Goal: Task Accomplishment & Management: Manage account settings

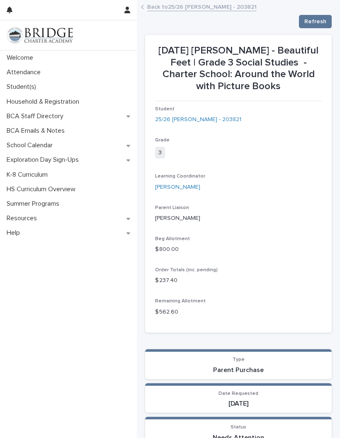
click at [183, 5] on link "Back to 25/26 [PERSON_NAME] - 203821" at bounding box center [202, 7] width 110 height 10
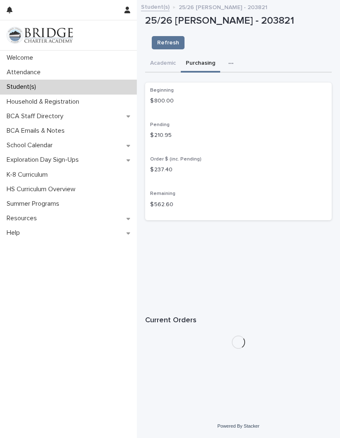
click at [161, 55] on button "Academic" at bounding box center [163, 63] width 36 height 17
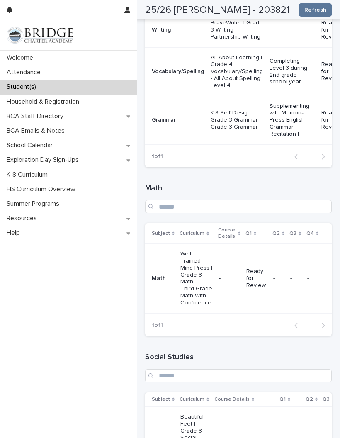
scroll to position [228, 0]
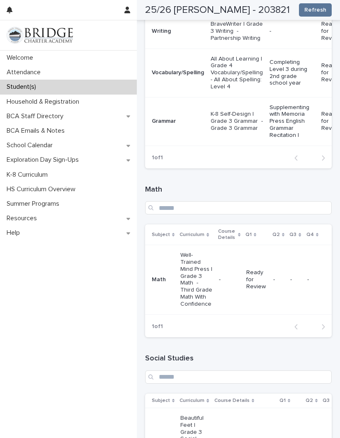
click at [267, 269] on p "Ready for Review" at bounding box center [256, 279] width 20 height 21
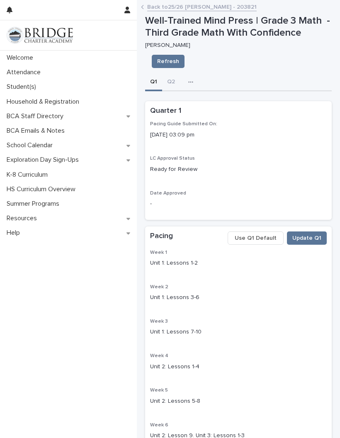
click at [34, 71] on p "Attendance" at bounding box center [25, 72] width 44 height 8
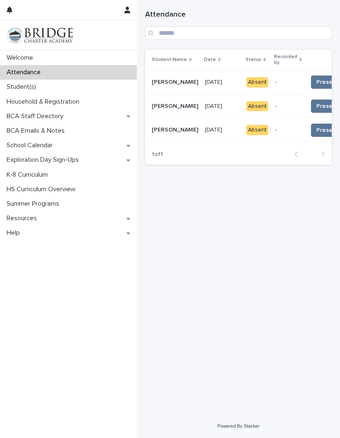
click at [317, 103] on span "Present 📥" at bounding box center [332, 106] width 31 height 8
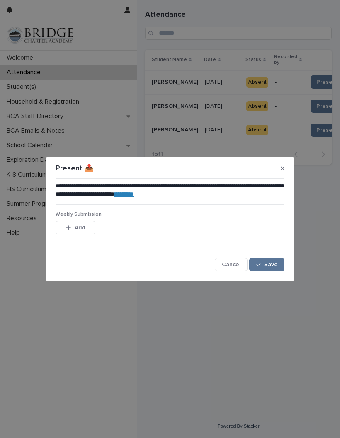
click at [79, 221] on button "Add" at bounding box center [76, 227] width 40 height 13
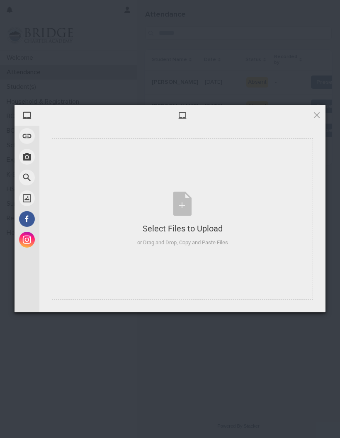
click at [184, 205] on div "Select Files to Upload or Drag and Drop, Copy and Paste Files" at bounding box center [182, 219] width 91 height 55
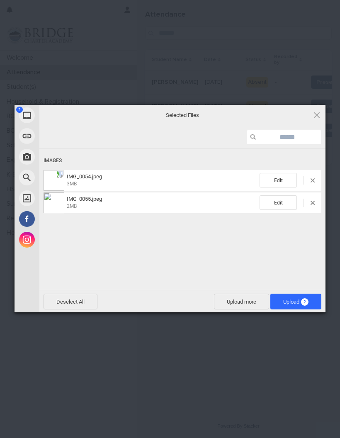
click at [302, 301] on span "2" at bounding box center [304, 301] width 7 height 7
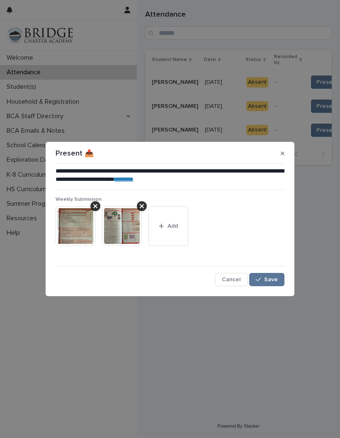
click at [269, 279] on span "Save" at bounding box center [271, 280] width 14 height 6
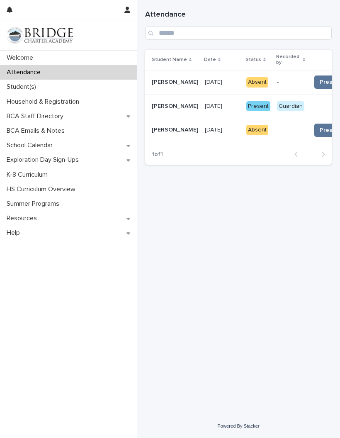
click at [277, 103] on div "Guardian" at bounding box center [290, 106] width 27 height 10
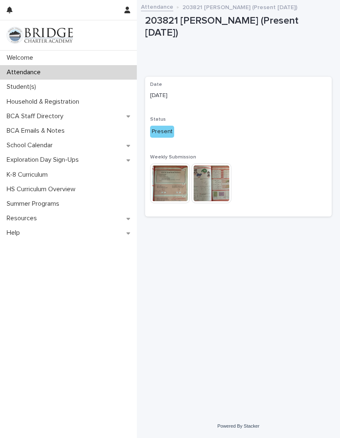
click at [171, 167] on img at bounding box center [170, 183] width 40 height 40
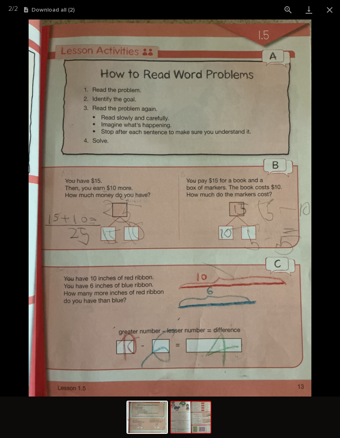
click at [199, 415] on img at bounding box center [191, 418] width 40 height 32
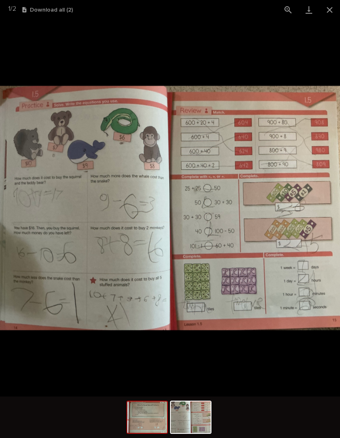
click at [163, 417] on img at bounding box center [147, 418] width 40 height 32
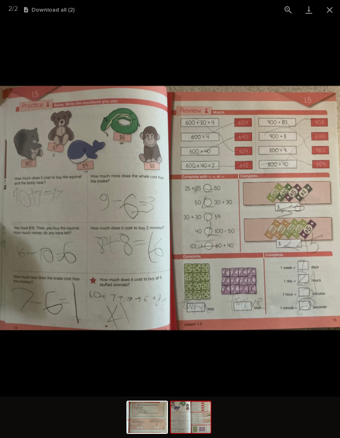
click at [333, 13] on button "Close gallery" at bounding box center [330, 10] width 21 height 20
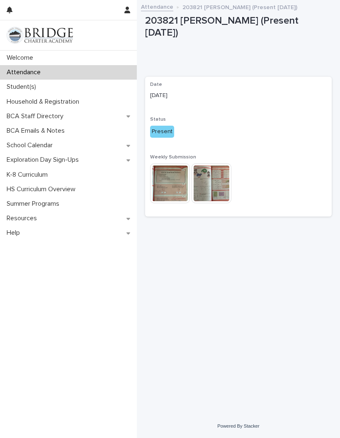
click at [37, 77] on div "Attendance" at bounding box center [68, 72] width 137 height 15
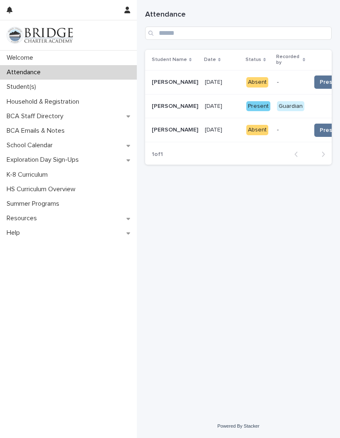
click at [320, 78] on span "Present 📥" at bounding box center [335, 82] width 31 height 8
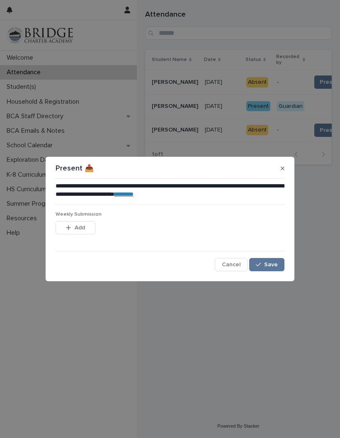
click at [265, 265] on span "Save" at bounding box center [271, 265] width 14 height 6
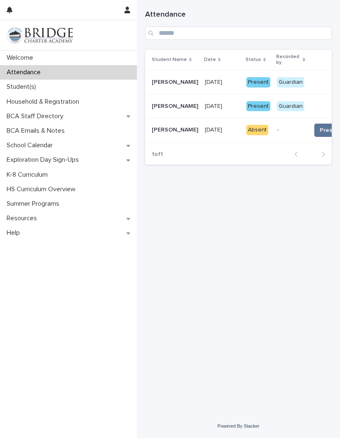
click at [320, 126] on span "Present 📥" at bounding box center [335, 130] width 31 height 8
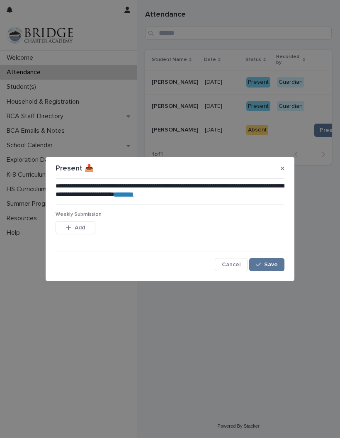
click at [270, 266] on span "Save" at bounding box center [271, 265] width 14 height 6
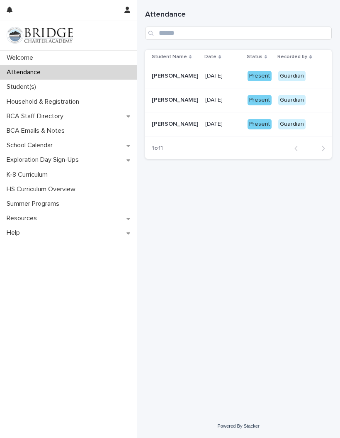
click at [261, 99] on div "Present" at bounding box center [260, 100] width 24 height 10
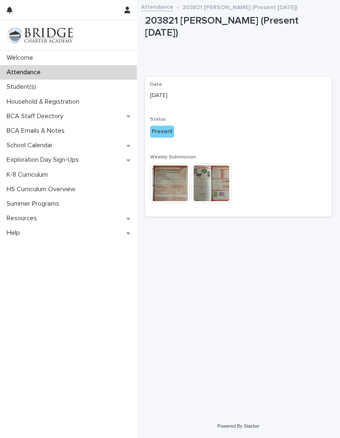
click at [36, 72] on p "Attendance" at bounding box center [25, 72] width 44 height 8
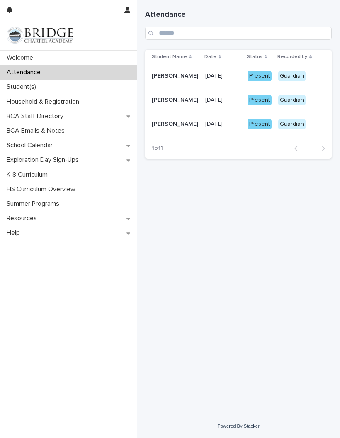
click at [32, 59] on p "Welcome" at bounding box center [21, 58] width 37 height 8
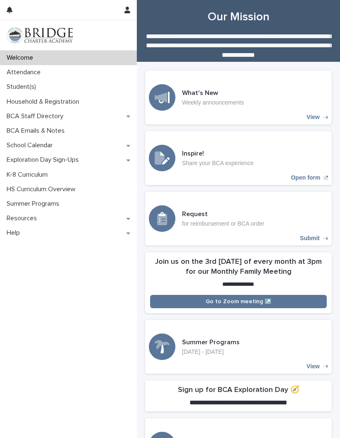
click at [22, 93] on div "Student(s)" at bounding box center [68, 87] width 137 height 15
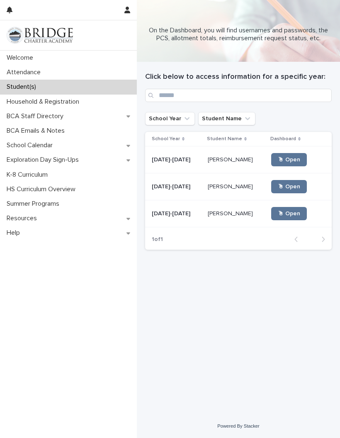
click at [28, 61] on p "Welcome" at bounding box center [21, 58] width 37 height 8
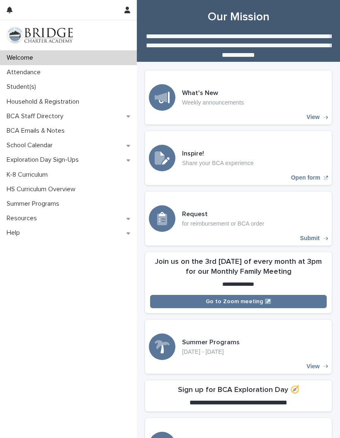
click at [28, 86] on p "Student(s)" at bounding box center [22, 87] width 39 height 8
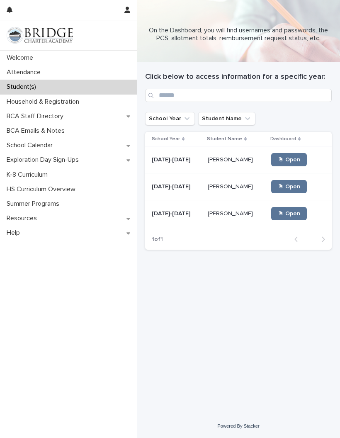
click at [288, 160] on span "🖱 Open" at bounding box center [289, 160] width 22 height 6
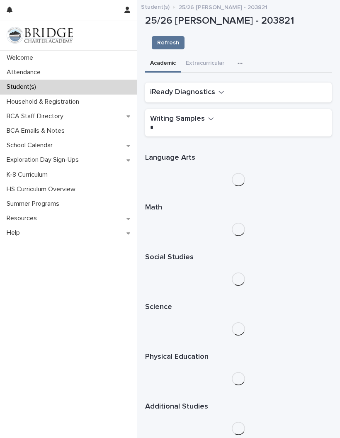
click at [221, 88] on button "iReady Diagnostics" at bounding box center [187, 93] width 74 height 10
